Goal: Information Seeking & Learning: Learn about a topic

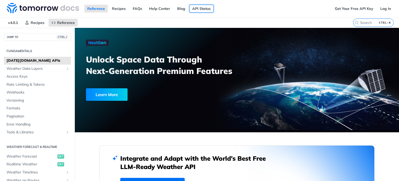
click at [193, 7] on link "API Status" at bounding box center [202, 9] width 24 height 8
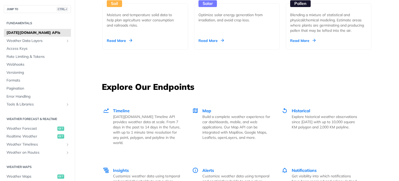
scroll to position [676, 0]
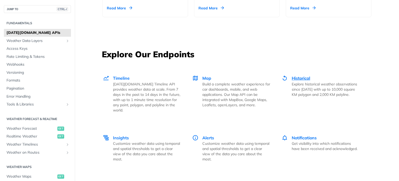
click at [299, 79] on span "Historical" at bounding box center [301, 77] width 18 height 5
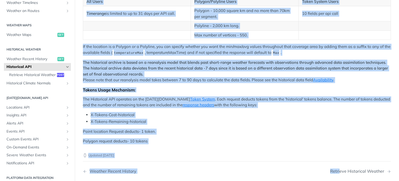
scroll to position [260, 0]
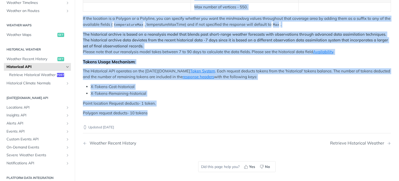
drag, startPoint x: 82, startPoint y: 95, endPoint x: 239, endPoint y: 128, distance: 160.0
copy div "Tomorrow.io's Historical Weather API allows you to query weather conditions (li…"
